Goal: Check status

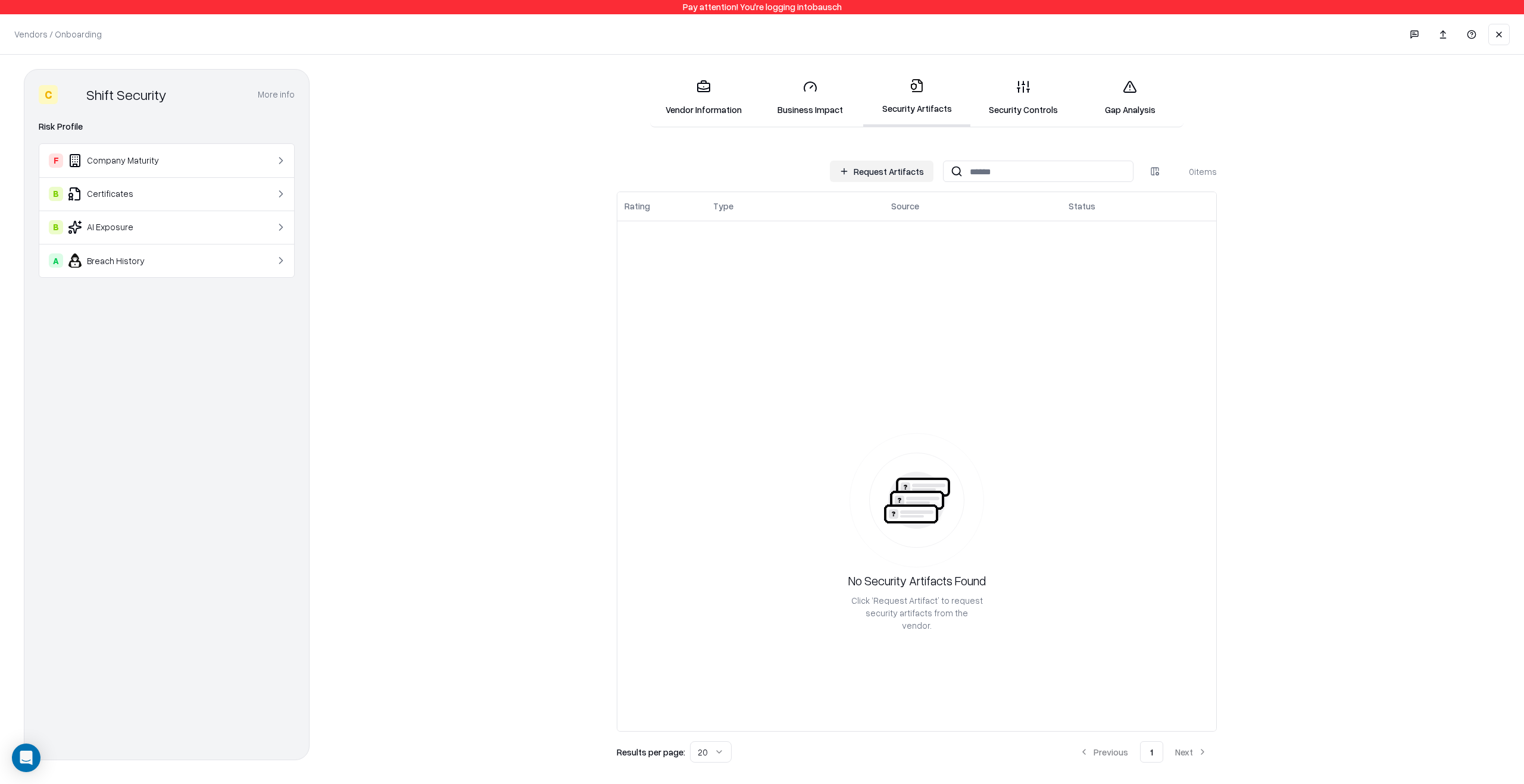
click at [1504, 47] on div "Vendors / Onboarding Changes Saved" at bounding box center [762, 34] width 1524 height 40
click at [1504, 43] on button at bounding box center [1499, 35] width 21 height 21
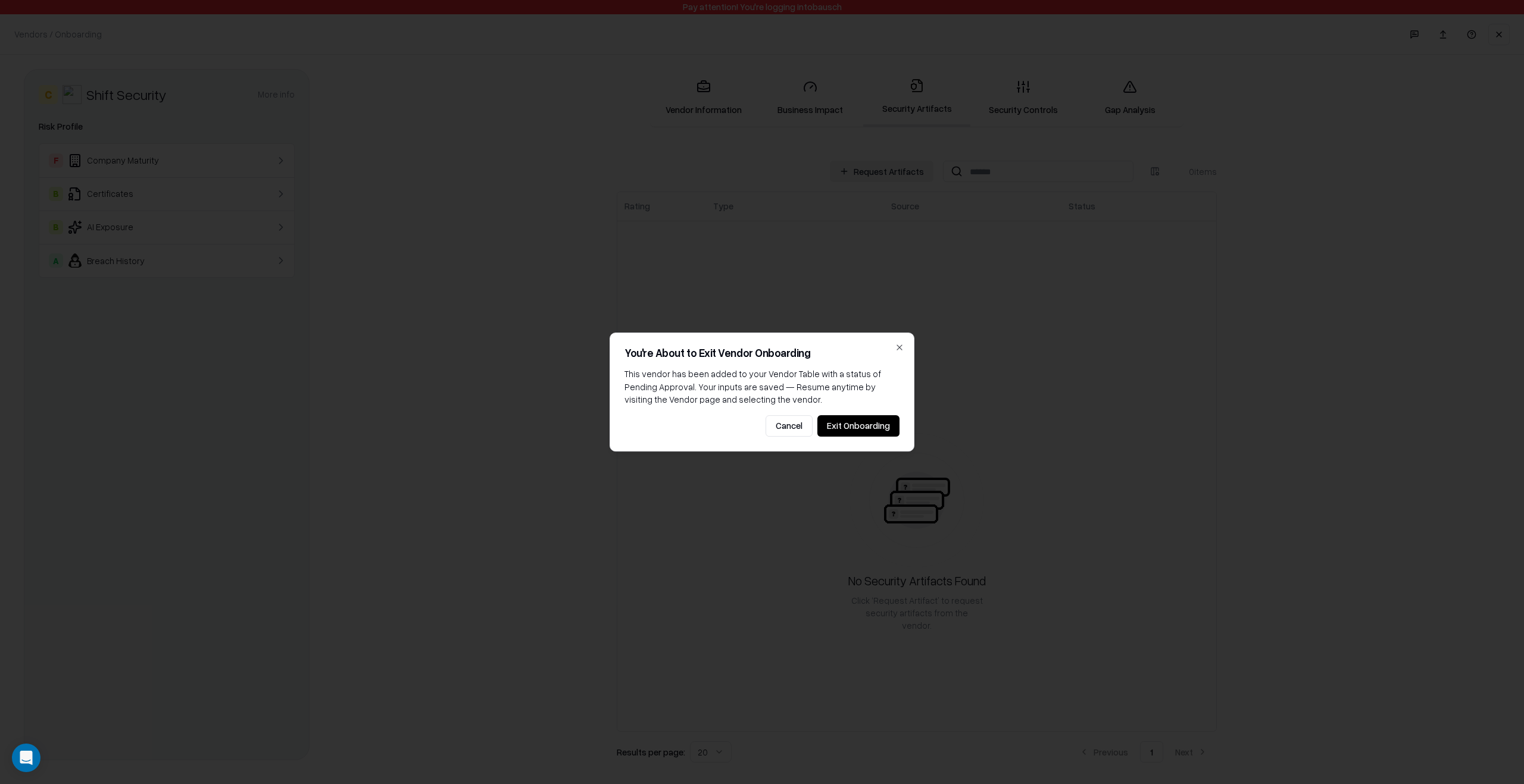
click at [874, 429] on button "Exit Onboarding" at bounding box center [858, 426] width 82 height 21
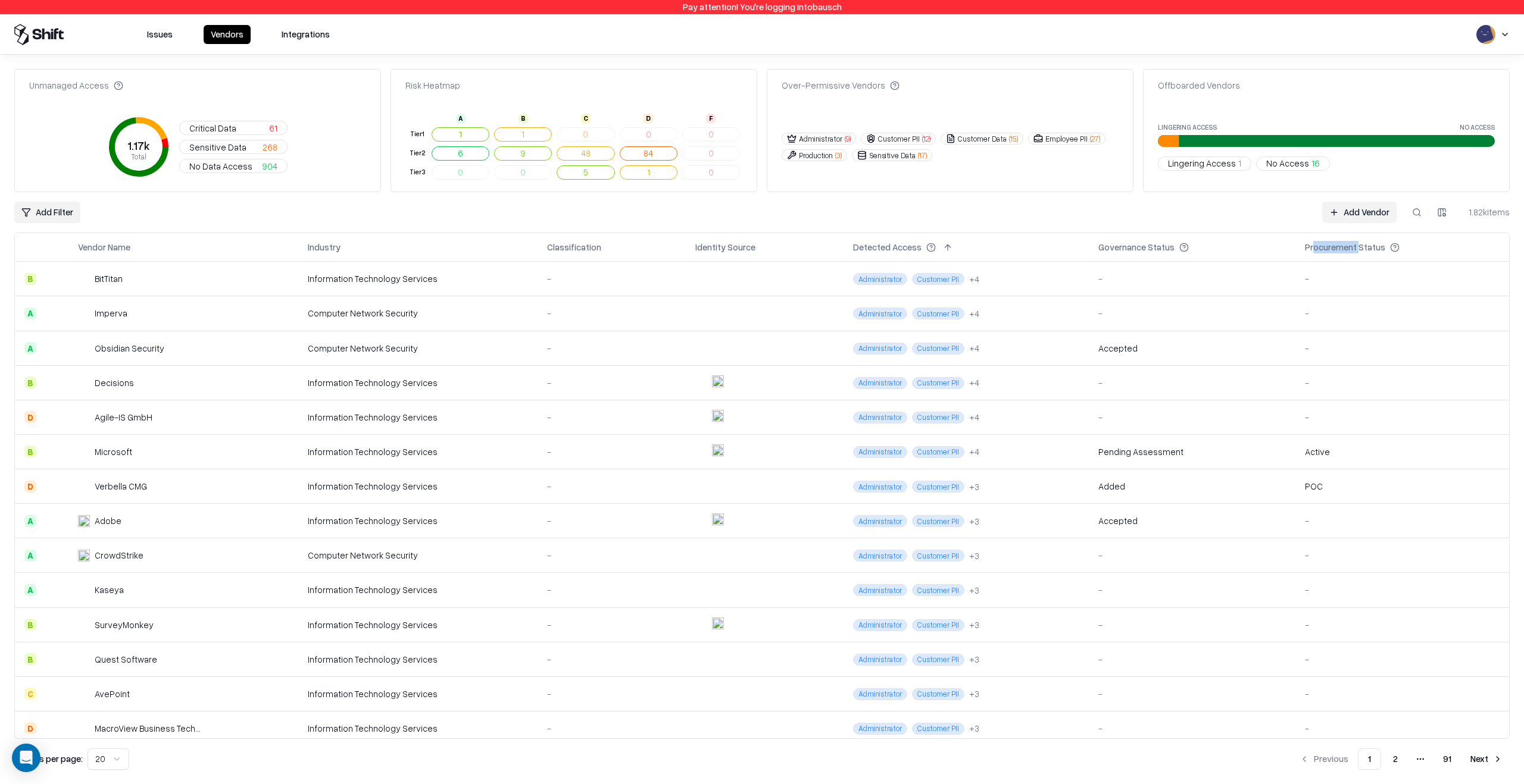
drag, startPoint x: 1307, startPoint y: 249, endPoint x: 1351, endPoint y: 249, distance: 44.0
click at [1351, 249] on div "Procurement Status" at bounding box center [1345, 247] width 80 height 13
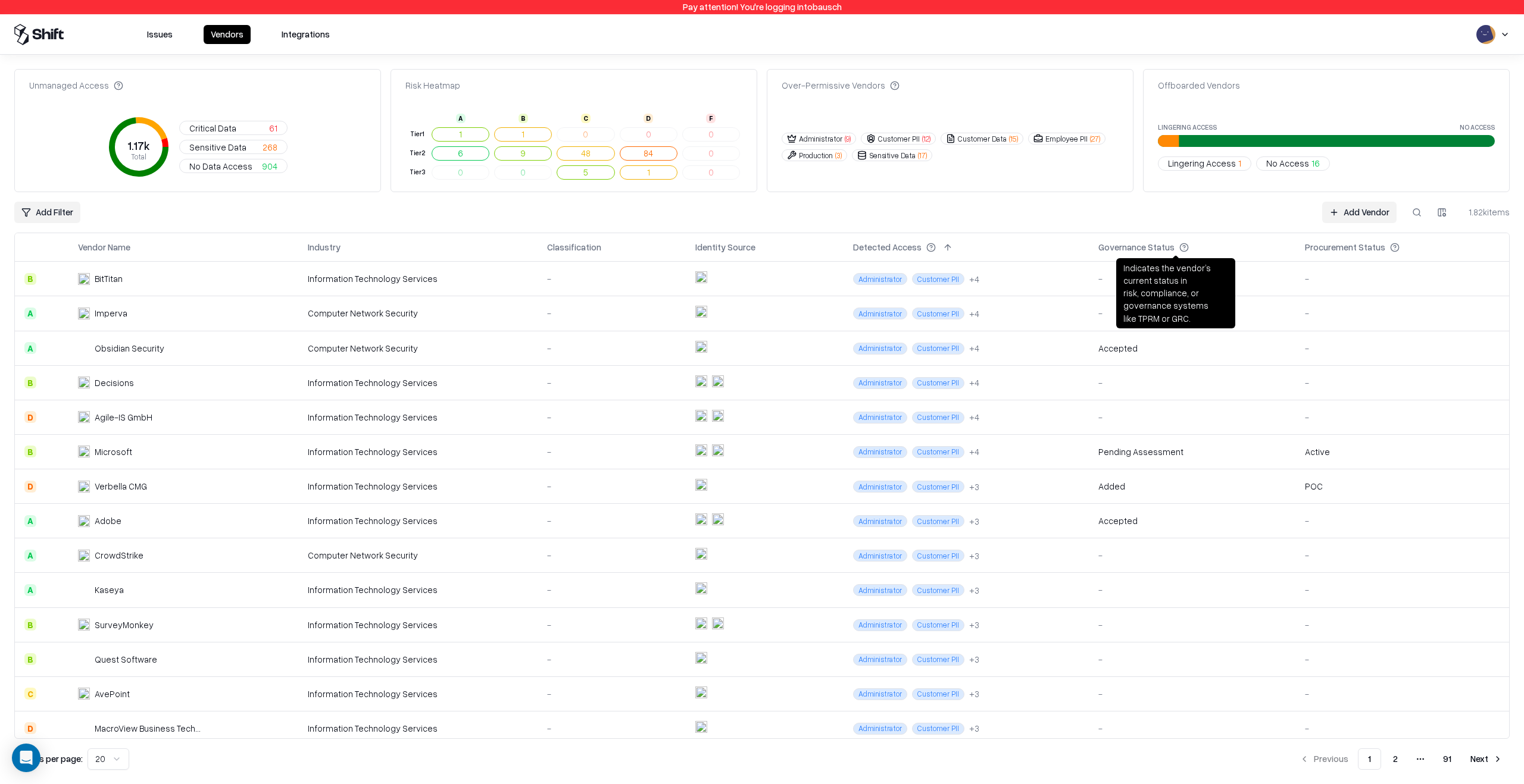
click at [1134, 251] on div "Governance Status" at bounding box center [1136, 247] width 77 height 13
